Goal: Find specific page/section: Find specific page/section

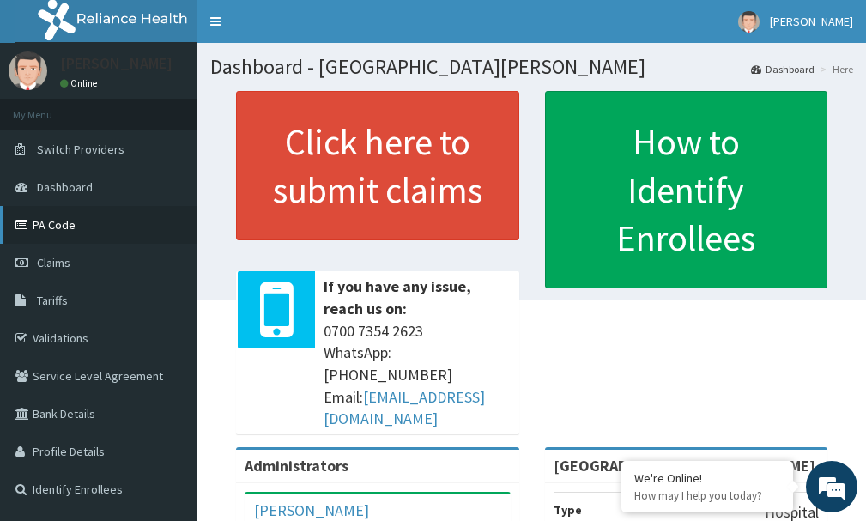
click at [60, 234] on link "PA Code" at bounding box center [98, 225] width 197 height 38
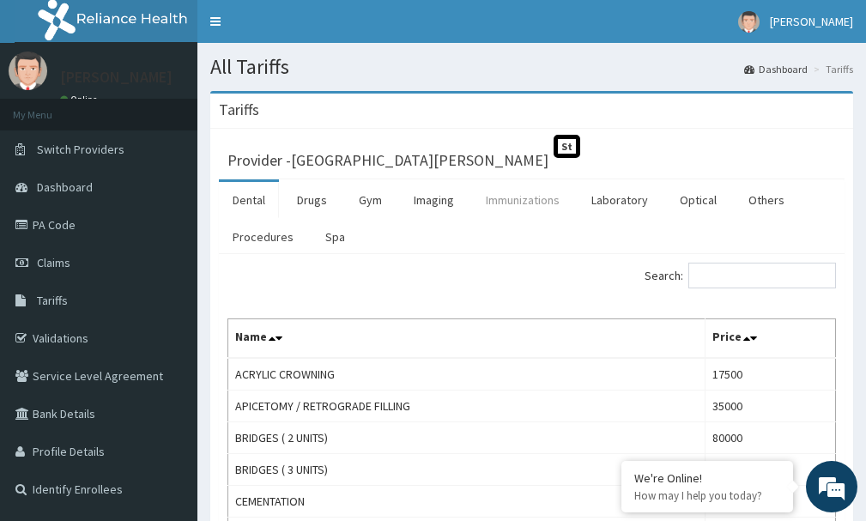
click at [542, 199] on link "Immunizations" at bounding box center [522, 200] width 101 height 36
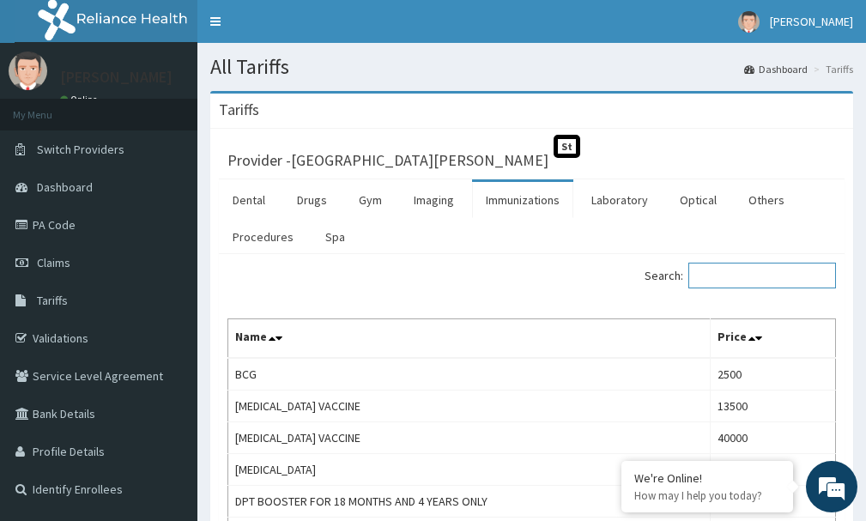
click at [742, 268] on input "Search:" at bounding box center [763, 276] width 148 height 26
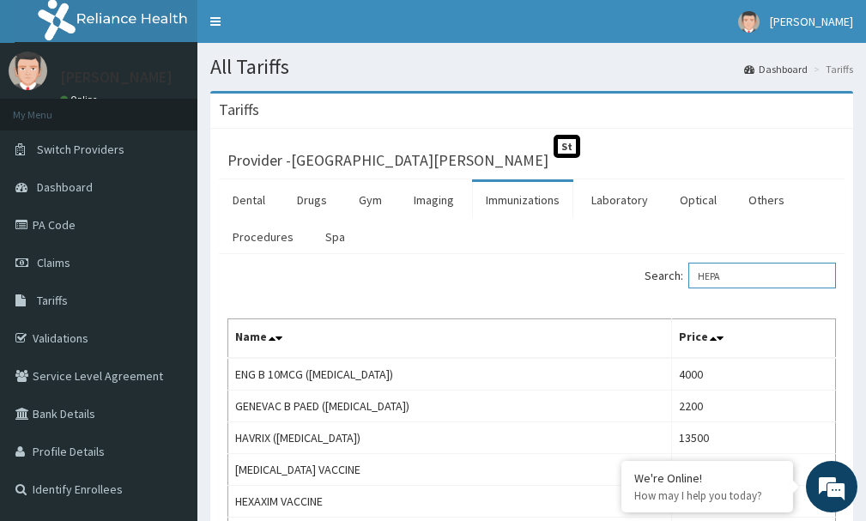
type input "HEPA"
